Goal: Information Seeking & Learning: Compare options

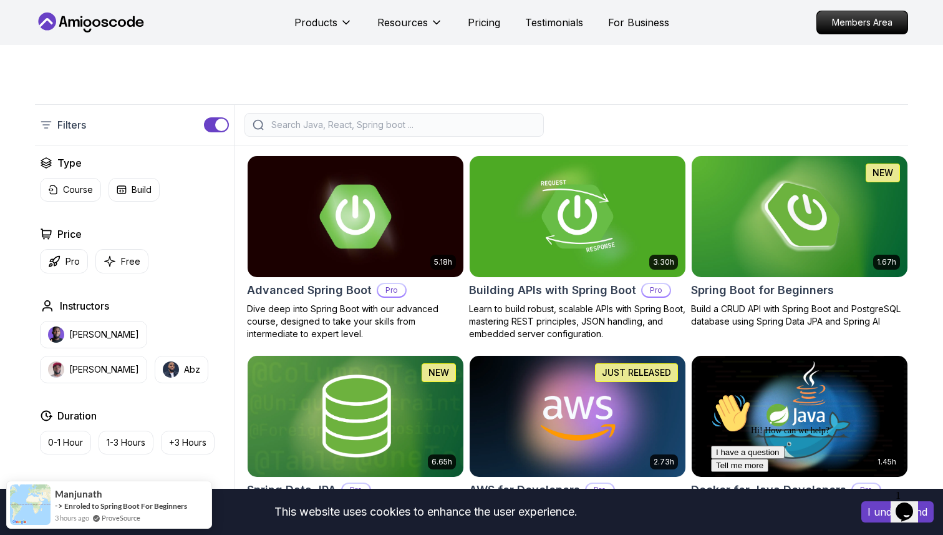
scroll to position [225, 0]
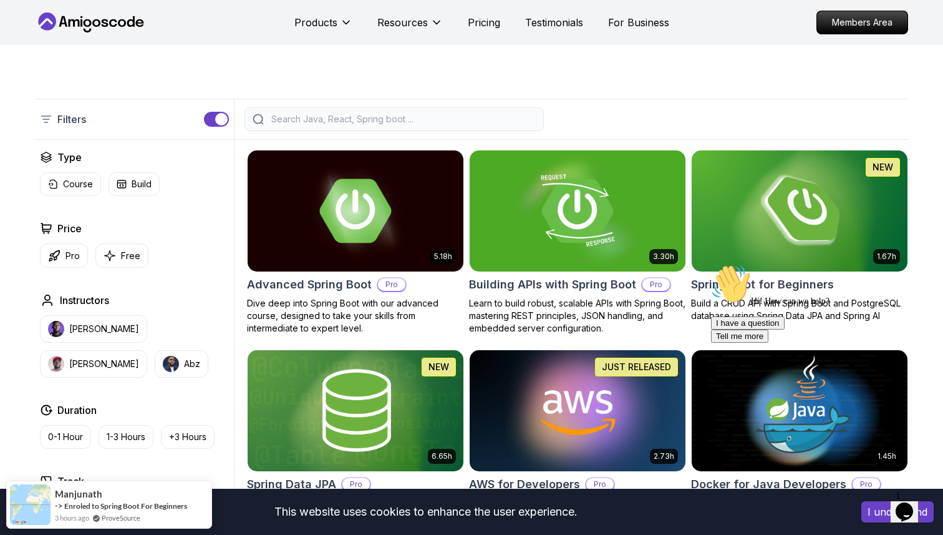
click at [58, 228] on h2 "Price" at bounding box center [69, 228] width 24 height 15
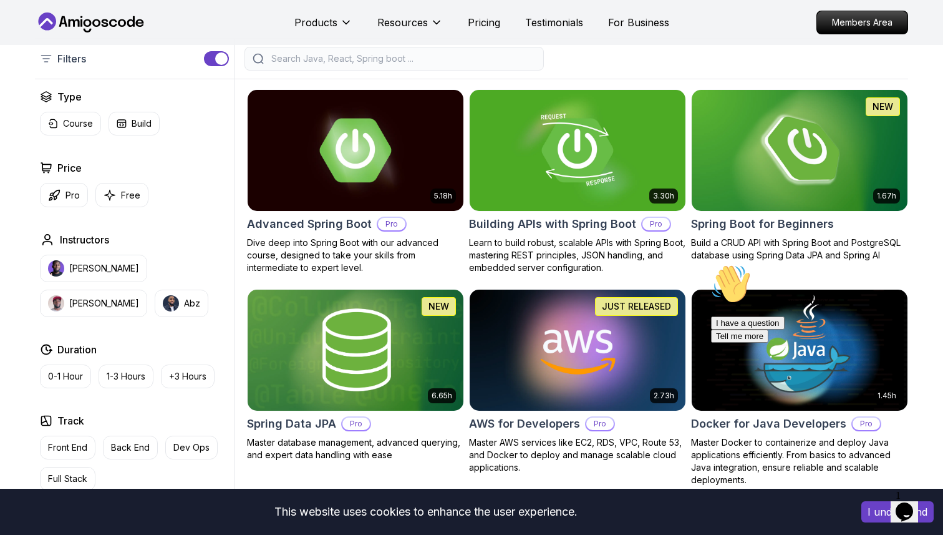
scroll to position [263, 0]
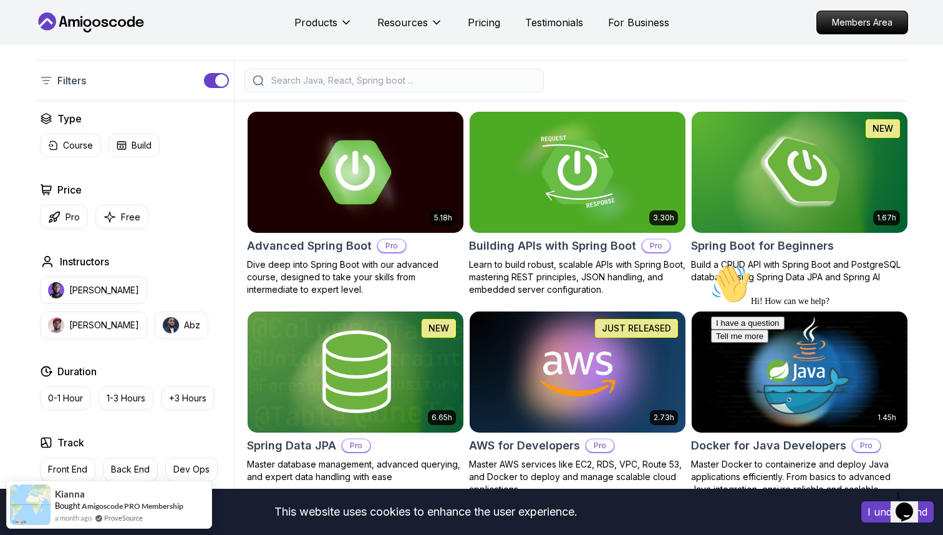
click at [104, 183] on div "Price" at bounding box center [134, 189] width 189 height 15
click at [105, 228] on button "Free" at bounding box center [121, 217] width 53 height 24
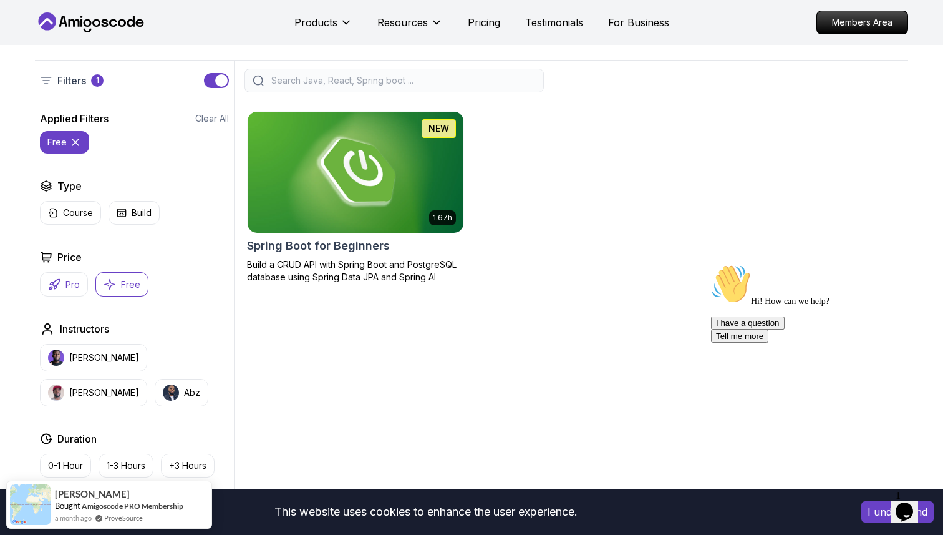
click at [67, 284] on p "Pro" at bounding box center [72, 284] width 14 height 12
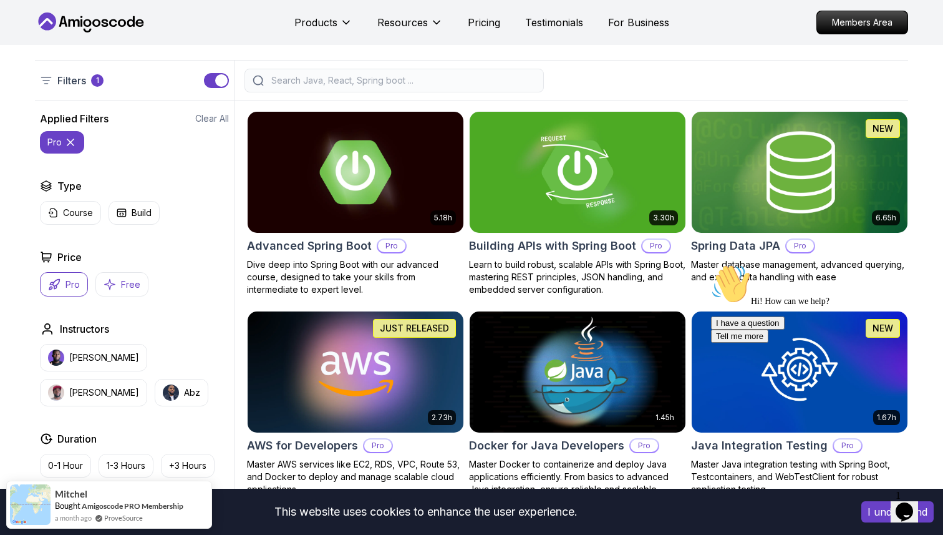
click at [143, 279] on button "Free" at bounding box center [121, 284] width 53 height 24
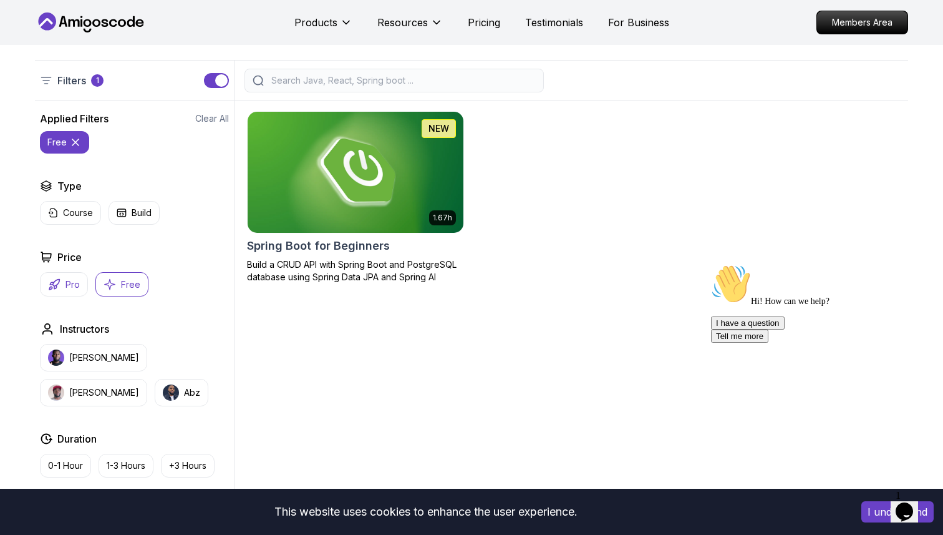
click at [82, 281] on button "Pro" at bounding box center [64, 284] width 48 height 24
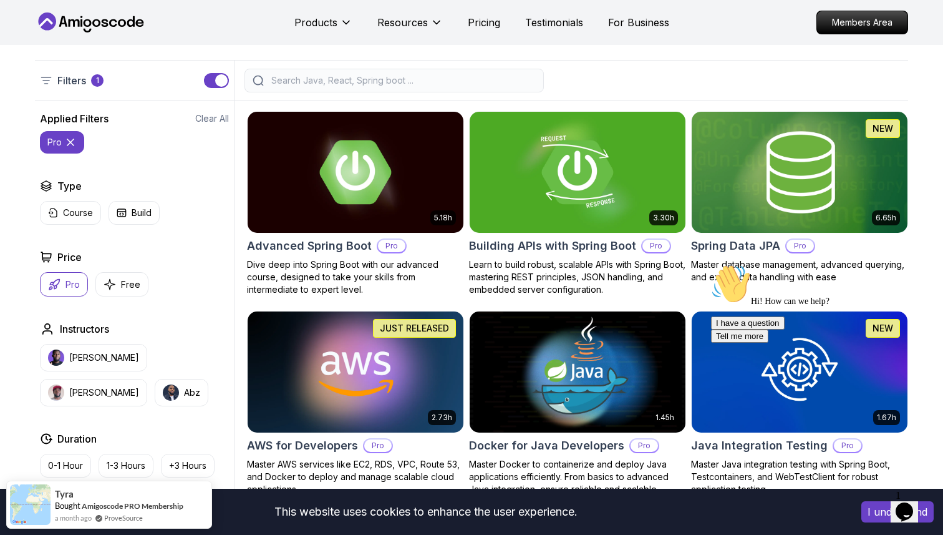
click at [70, 283] on p "Pro" at bounding box center [72, 284] width 14 height 12
